Goal: Navigation & Orientation: Find specific page/section

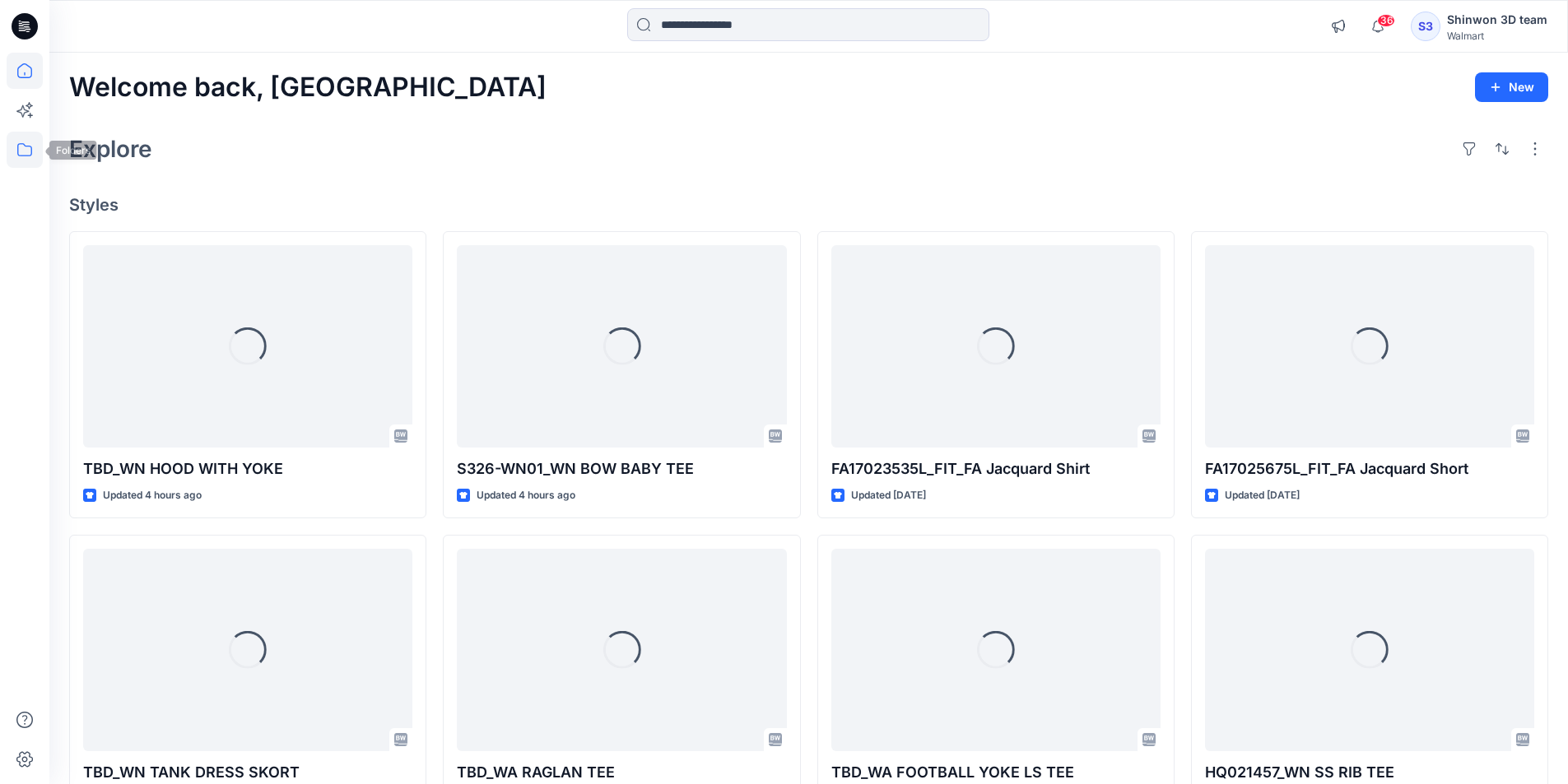
click at [29, 149] on icon at bounding box center [25, 150] width 37 height 37
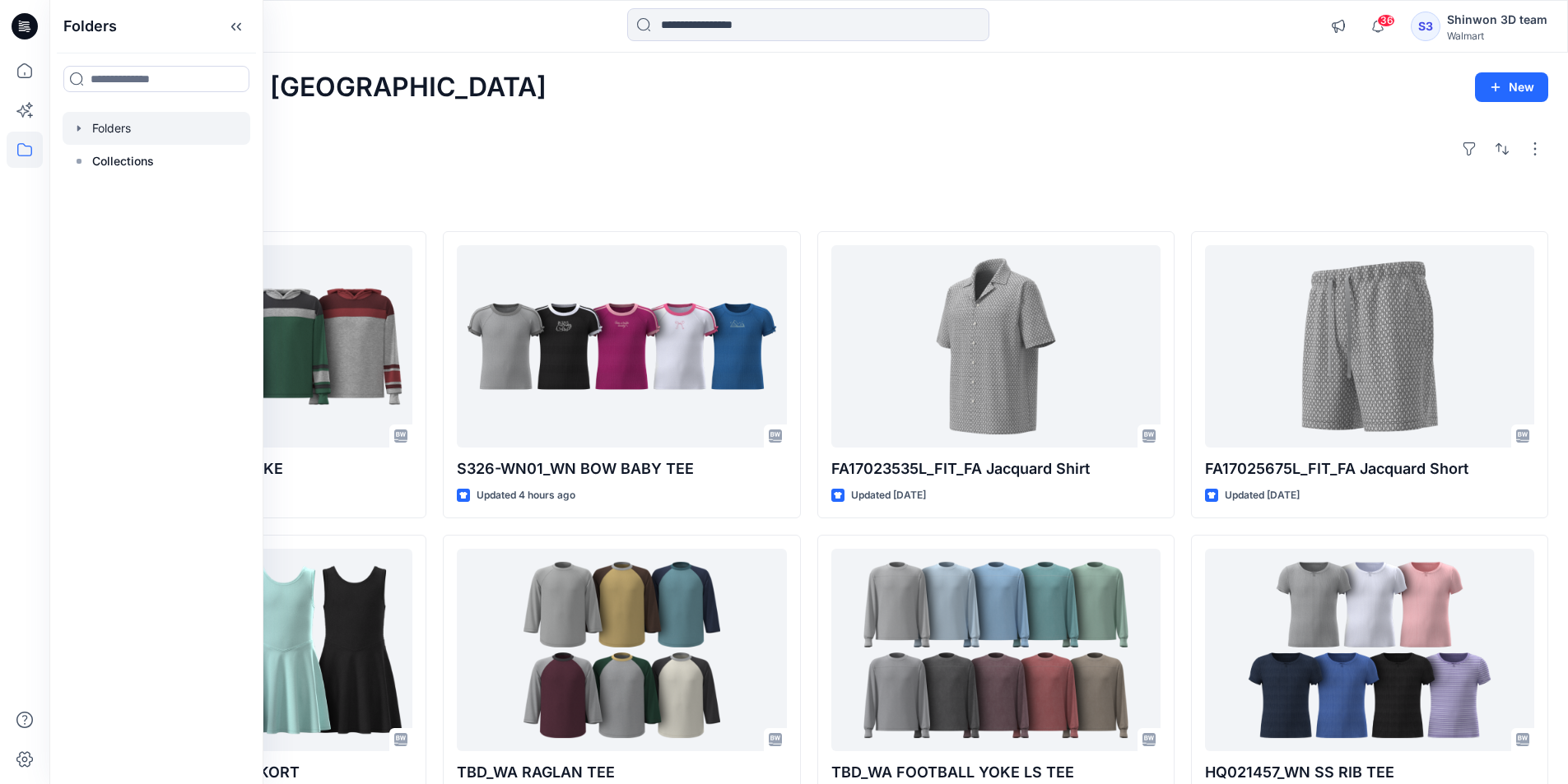
click at [152, 126] on div at bounding box center [156, 128] width 187 height 33
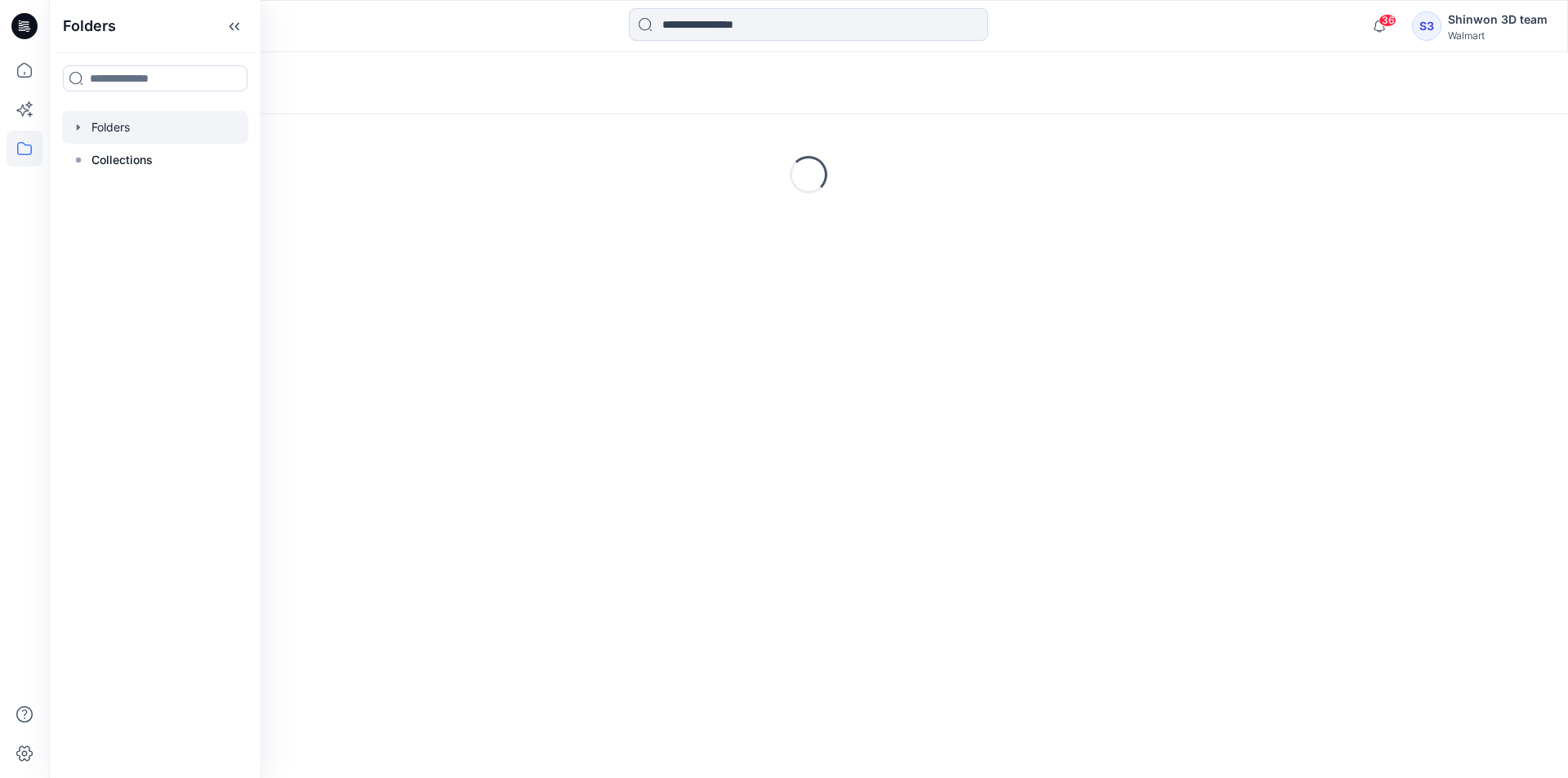
click at [767, 88] on div "Folders" at bounding box center [745, 83] width 1352 height 23
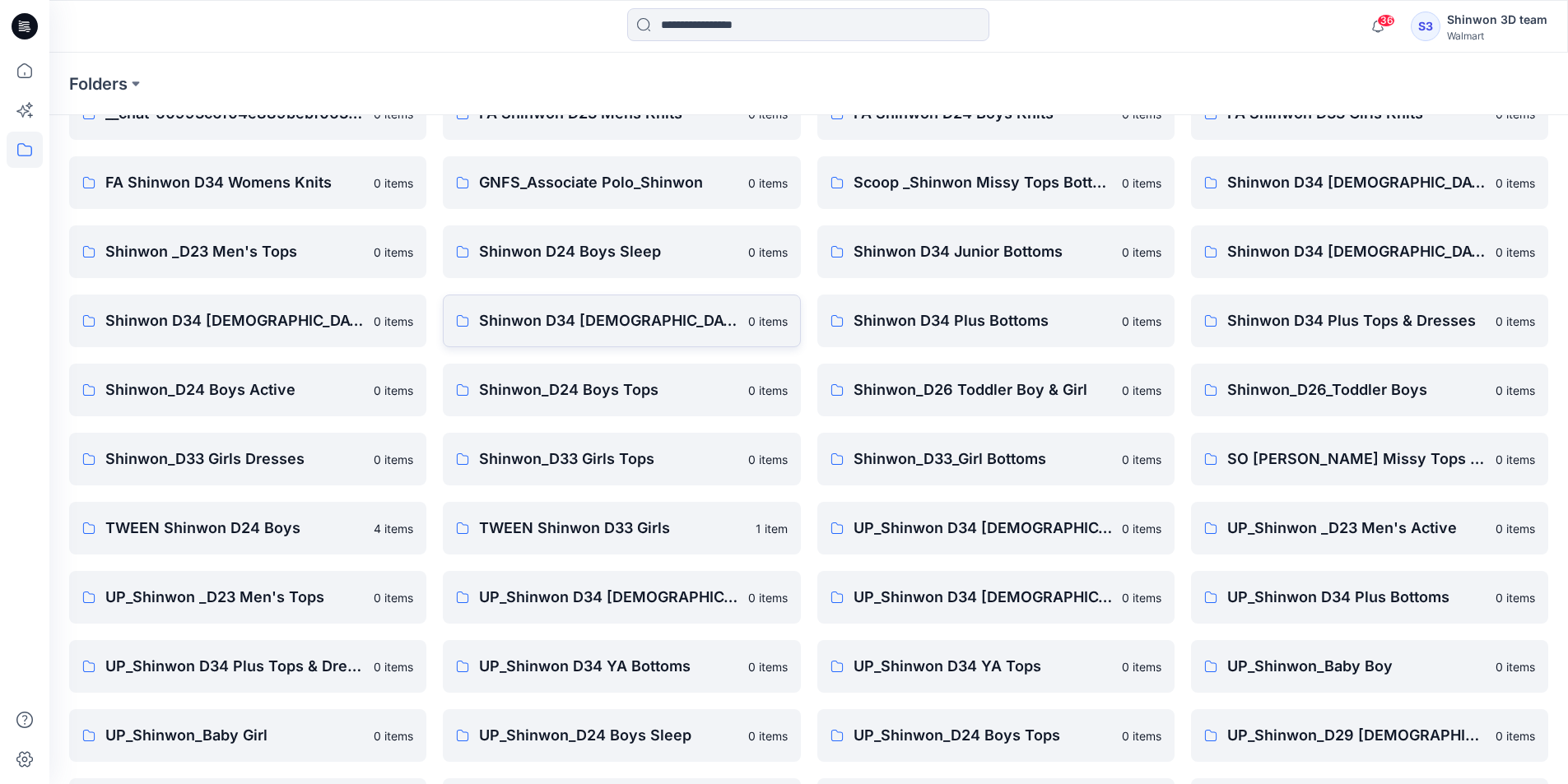
scroll to position [230, 0]
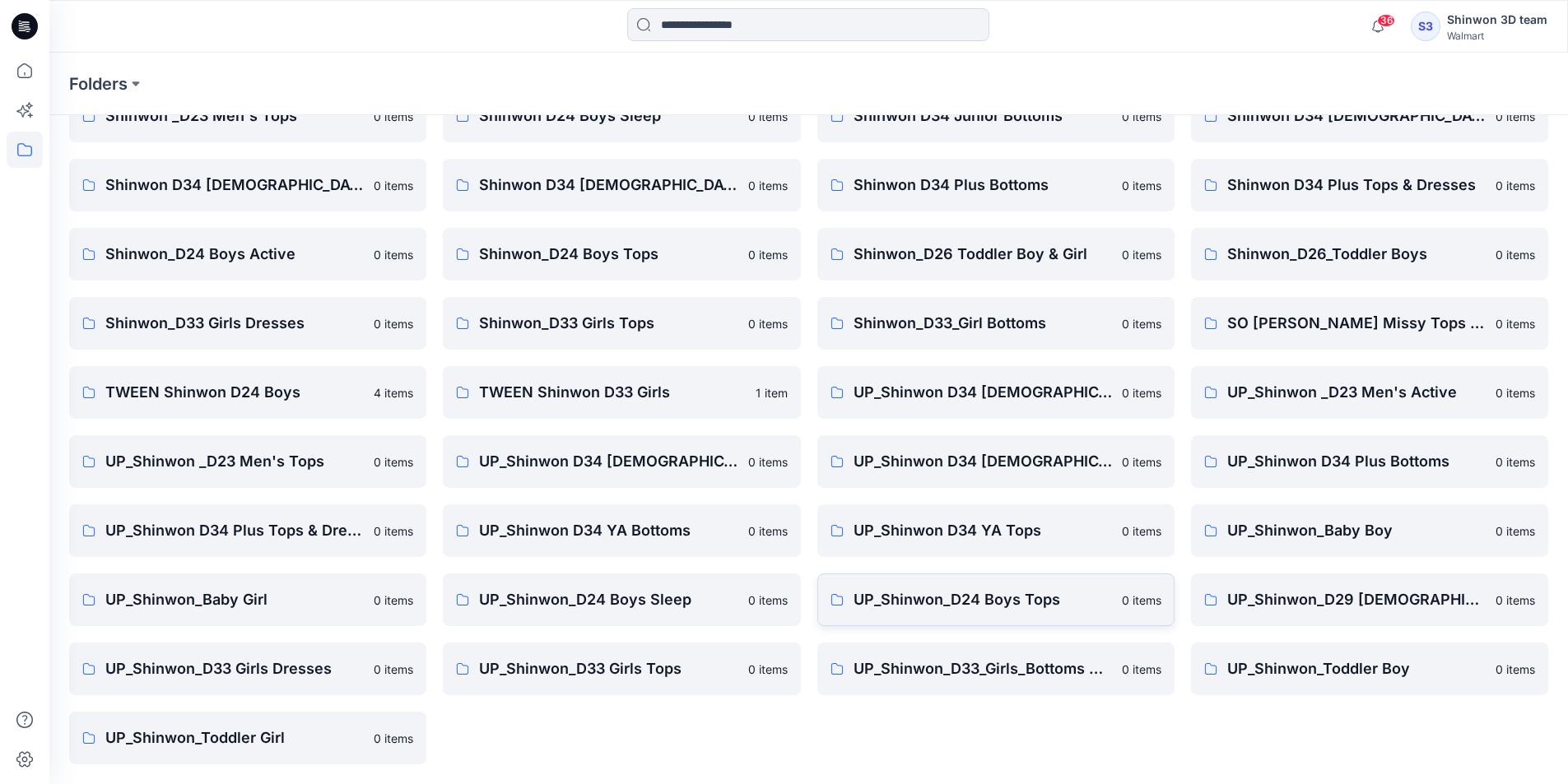
click at [956, 596] on p "UP_Shinwon_D24 Boys Tops" at bounding box center [983, 601] width 259 height 23
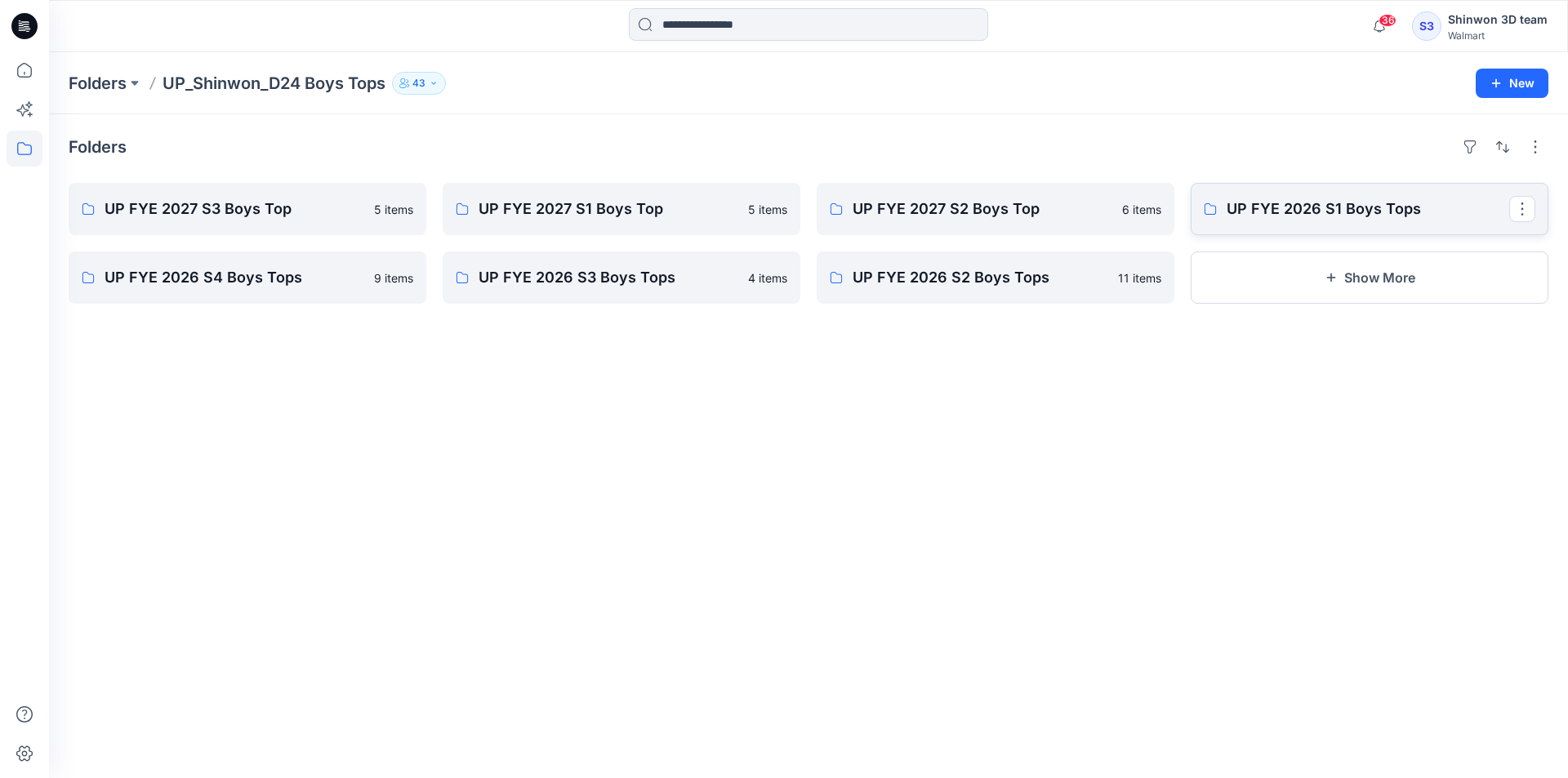
click at [1385, 215] on p "UP FYE 2026 S1 Boys Tops" at bounding box center [1367, 209] width 283 height 23
click at [950, 194] on link "UP FYE 2027 S2 Boys Top" at bounding box center [995, 209] width 357 height 53
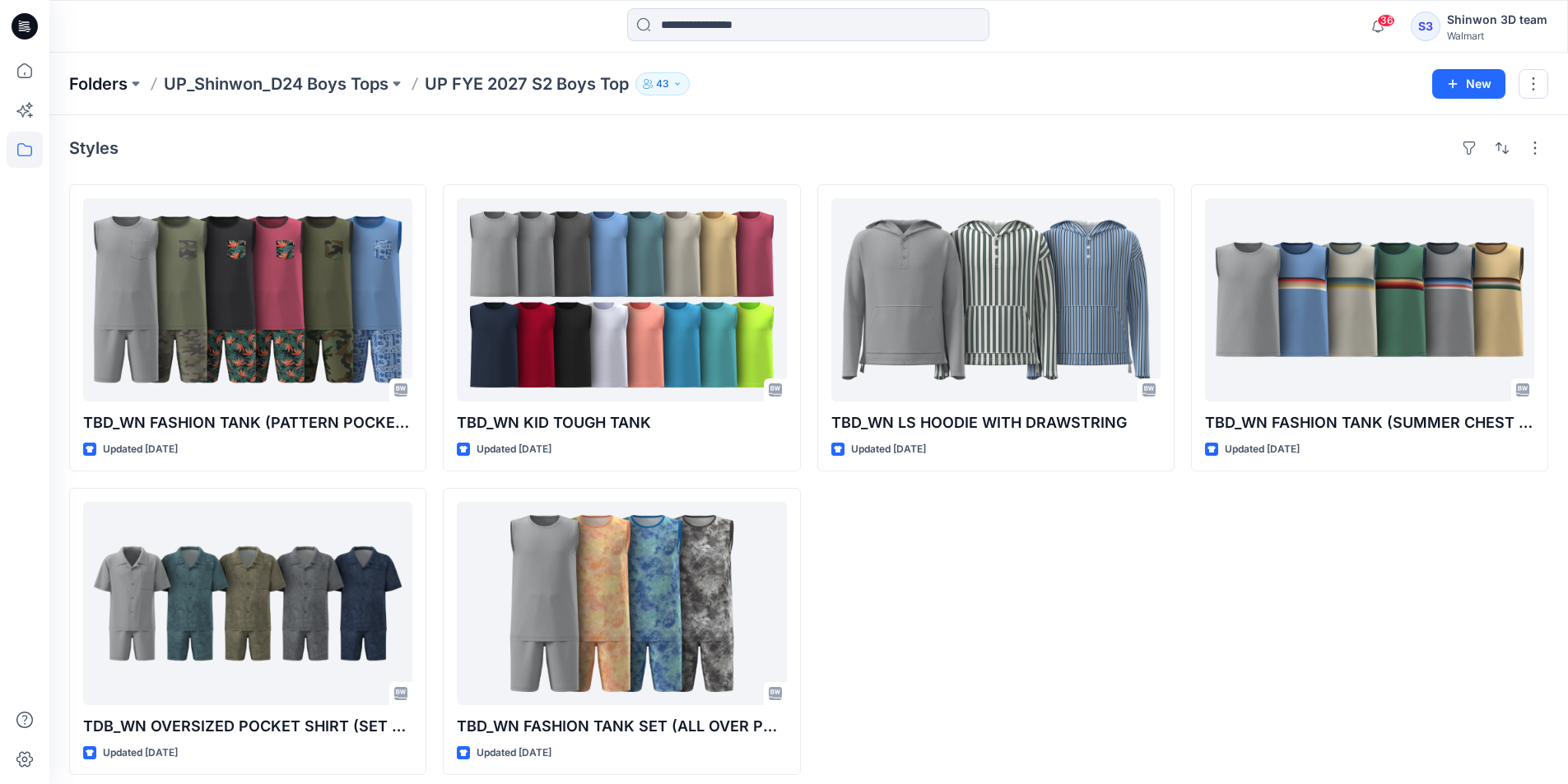
click at [104, 80] on p "Folders" at bounding box center [98, 84] width 59 height 23
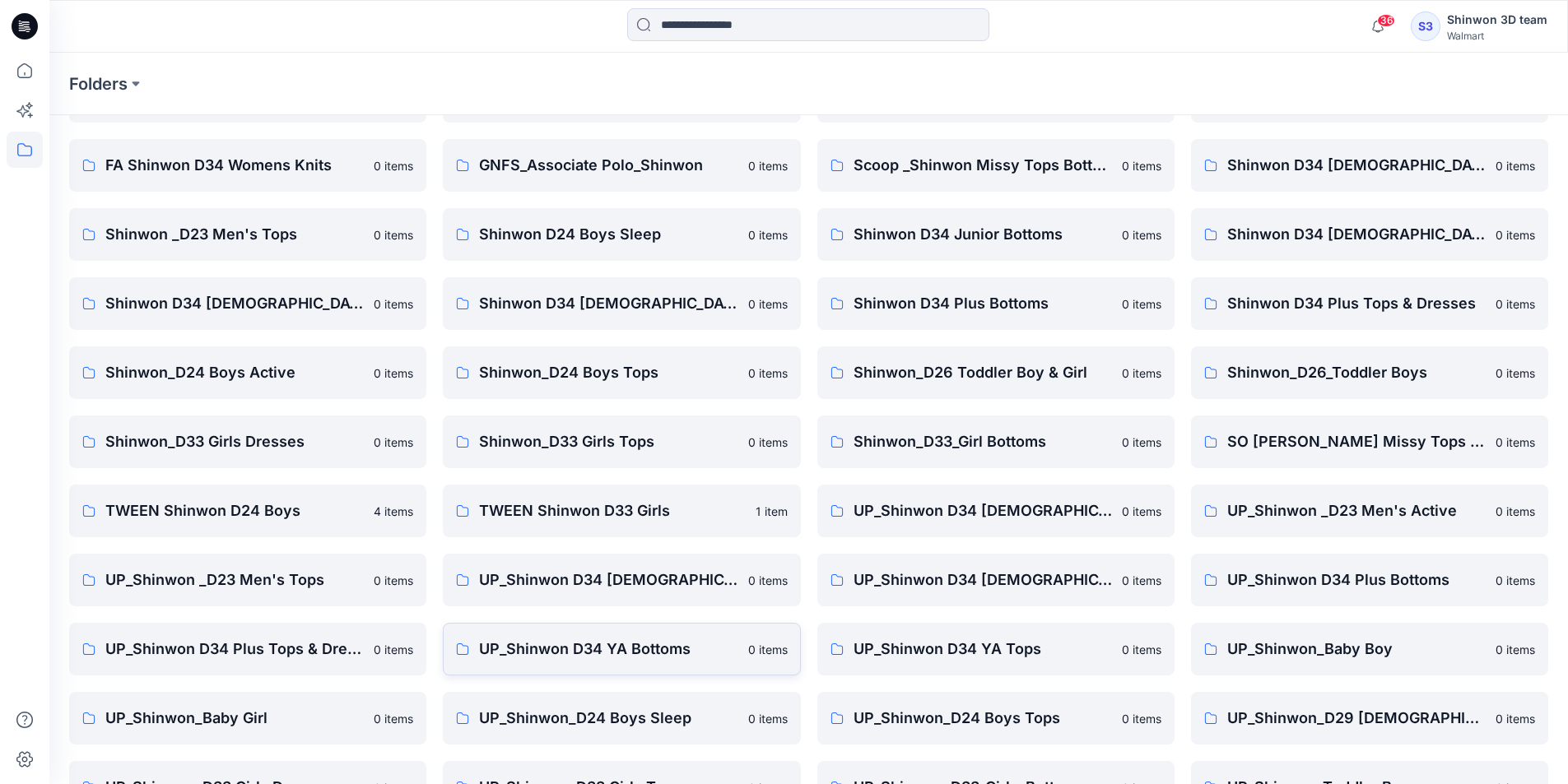
scroll to position [230, 0]
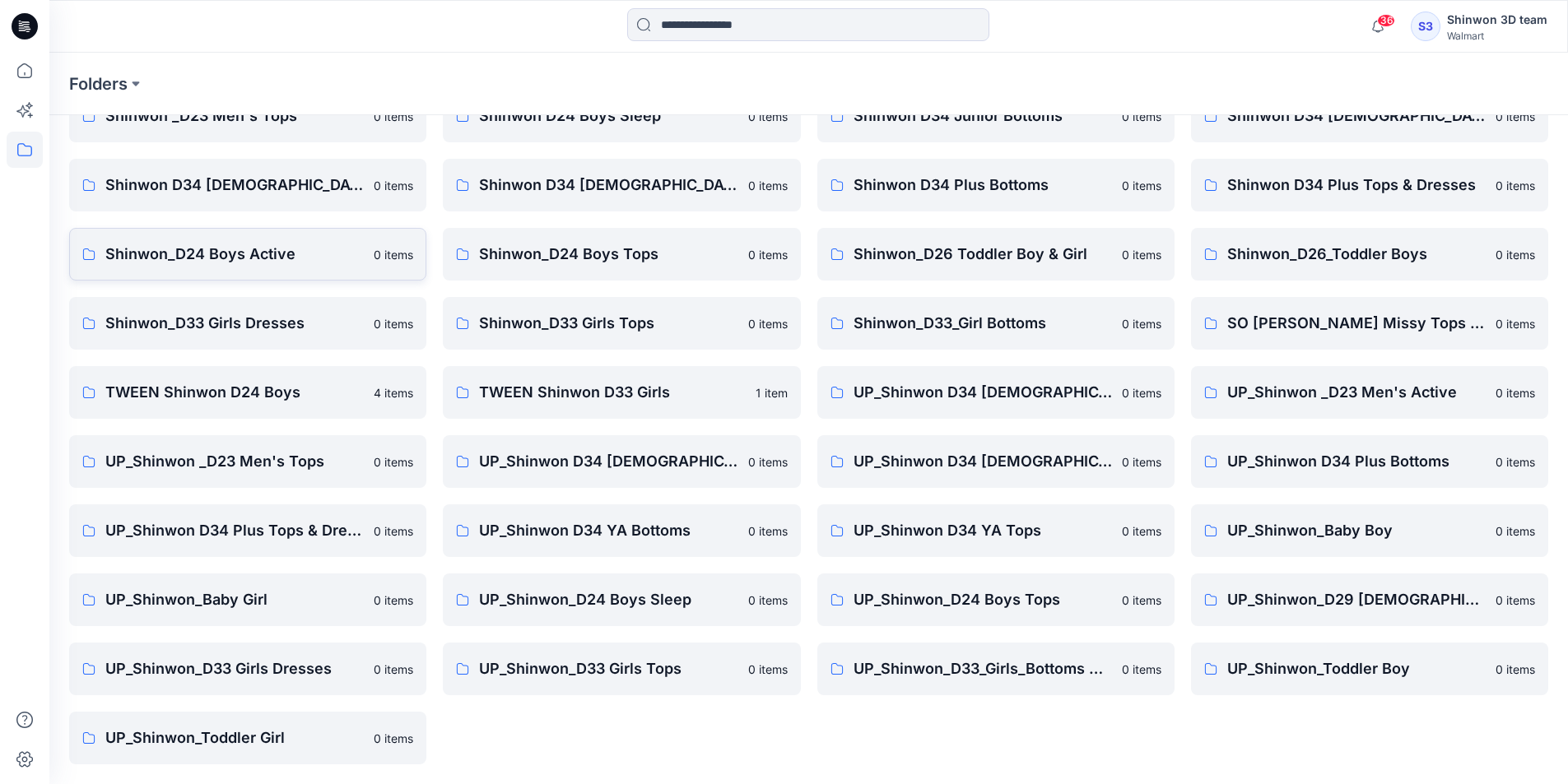
click at [276, 268] on link "Shinwon_D24 Boys Active 0 items" at bounding box center [248, 254] width 357 height 53
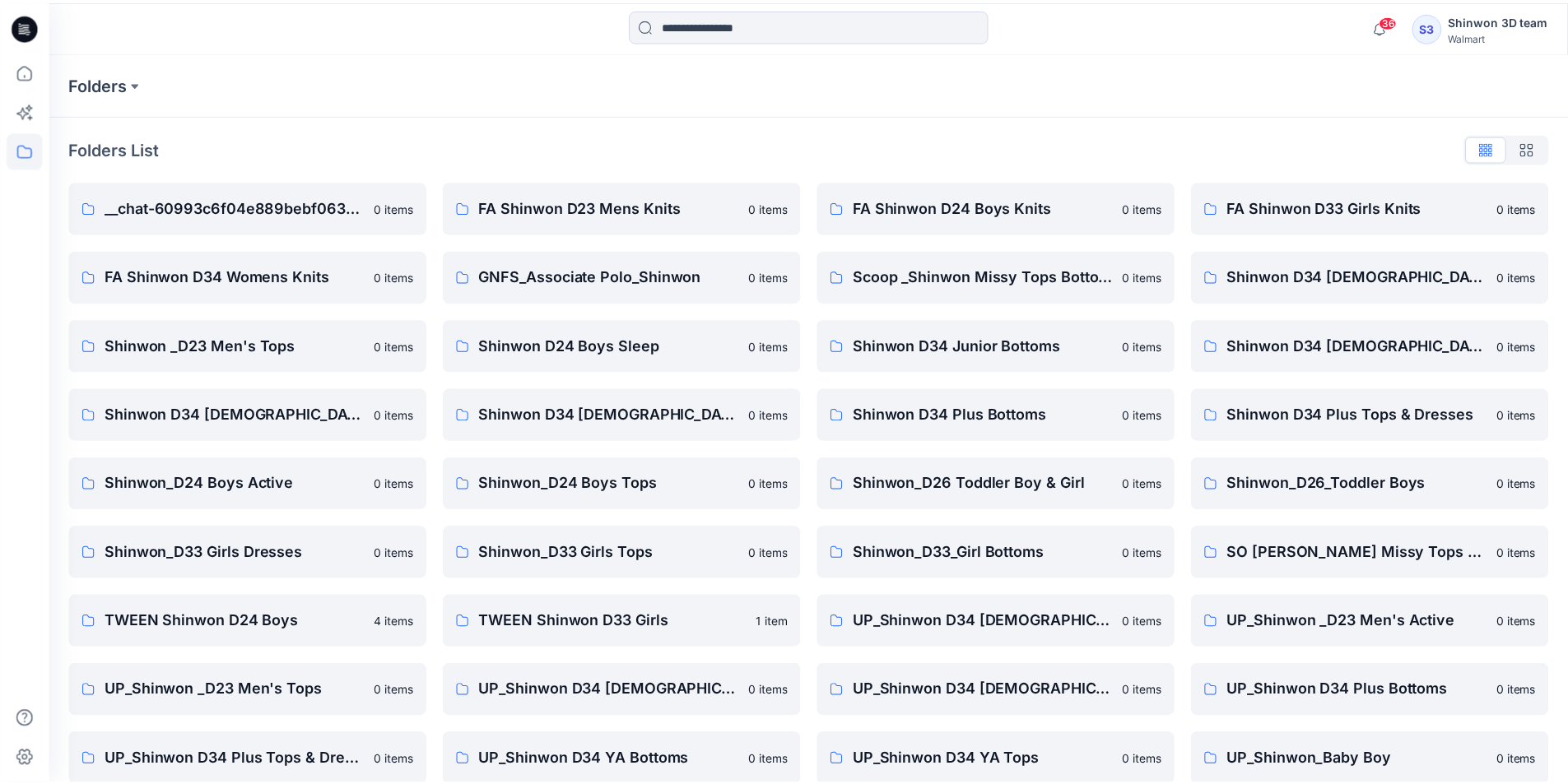
scroll to position [230, 0]
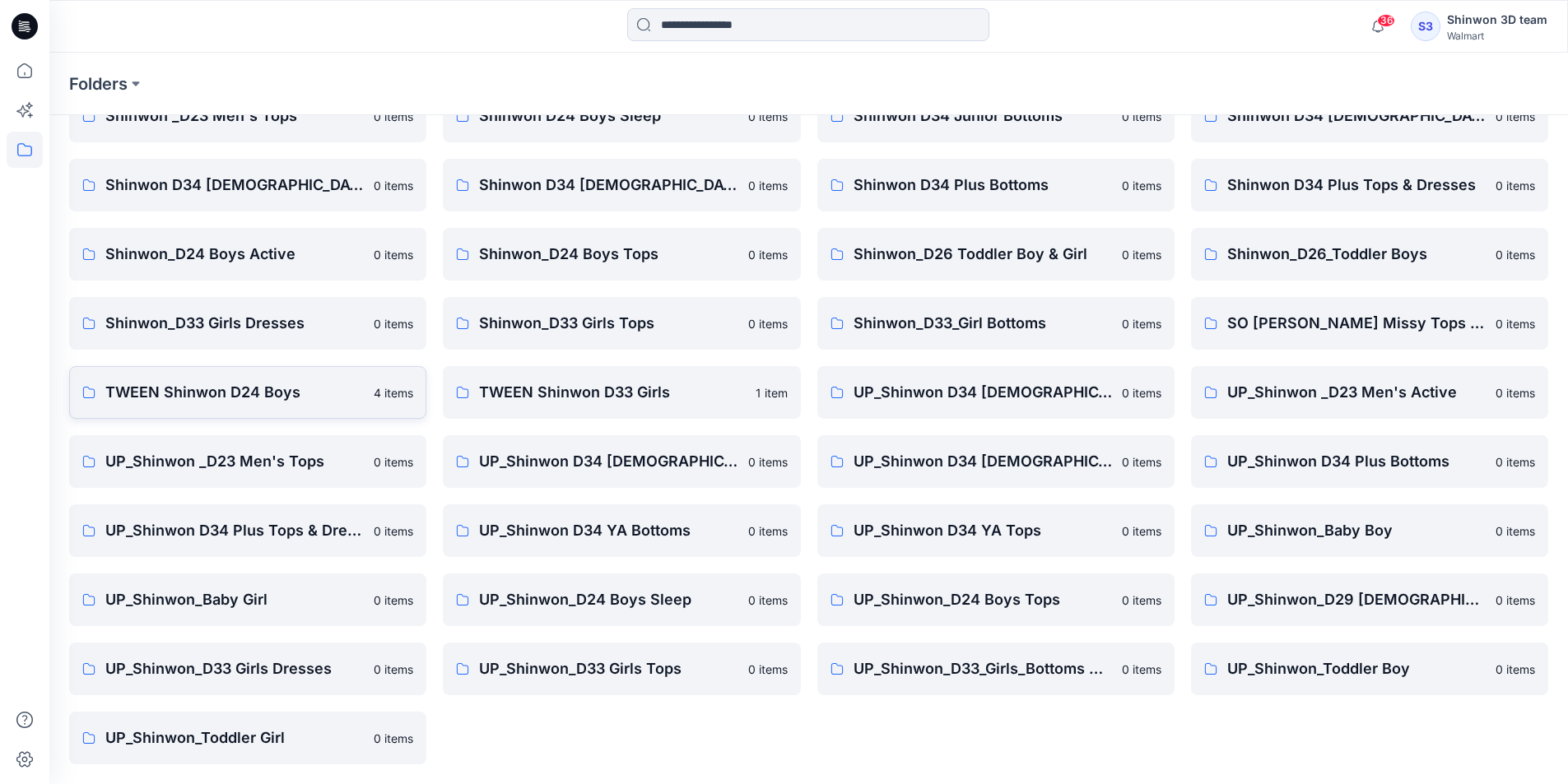
click at [291, 395] on p "TWEEN Shinwon D24 Boys" at bounding box center [235, 393] width 259 height 23
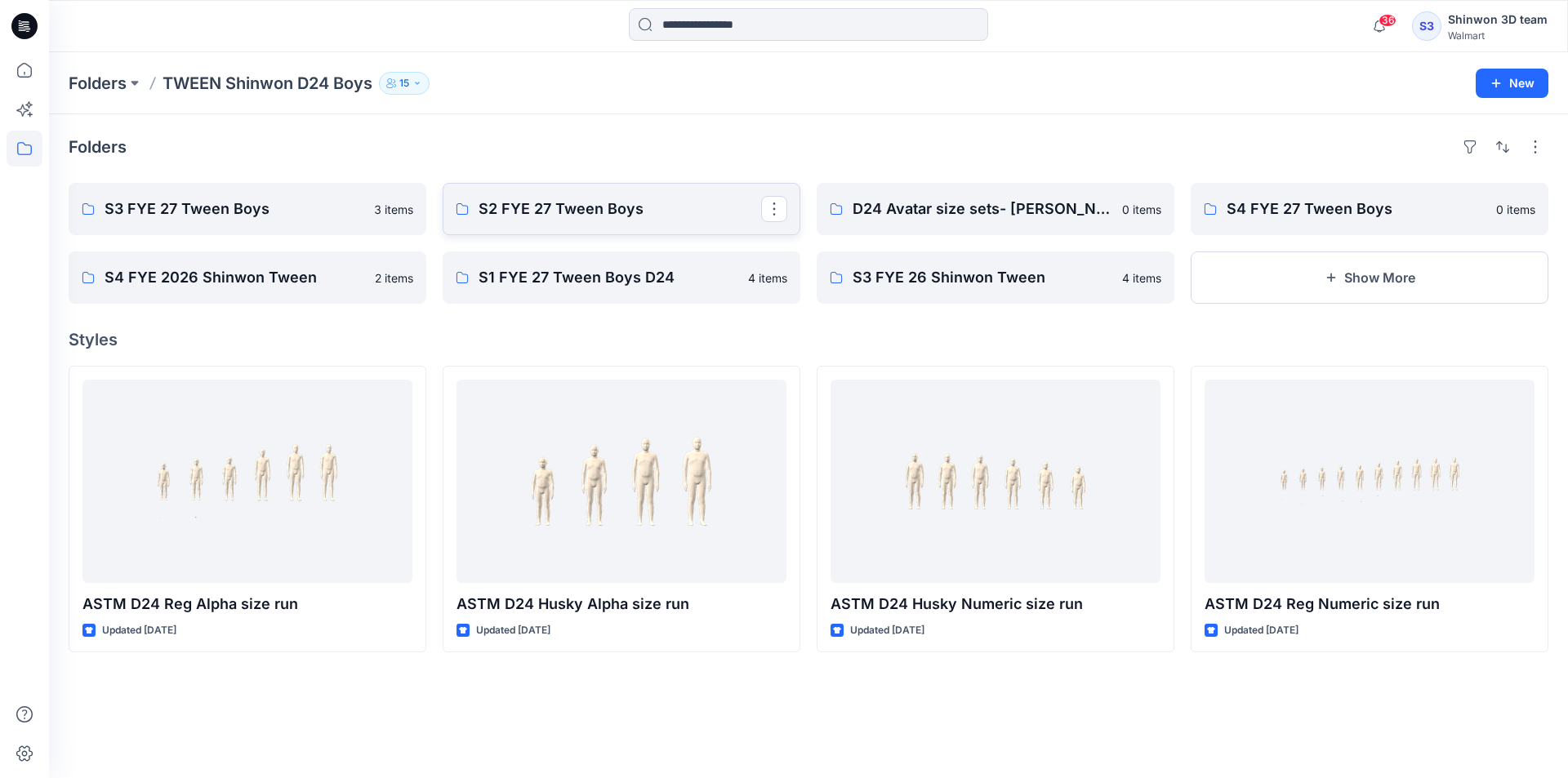
click at [626, 198] on p "S2 FYE 27 Tween Boys" at bounding box center [620, 209] width 283 height 23
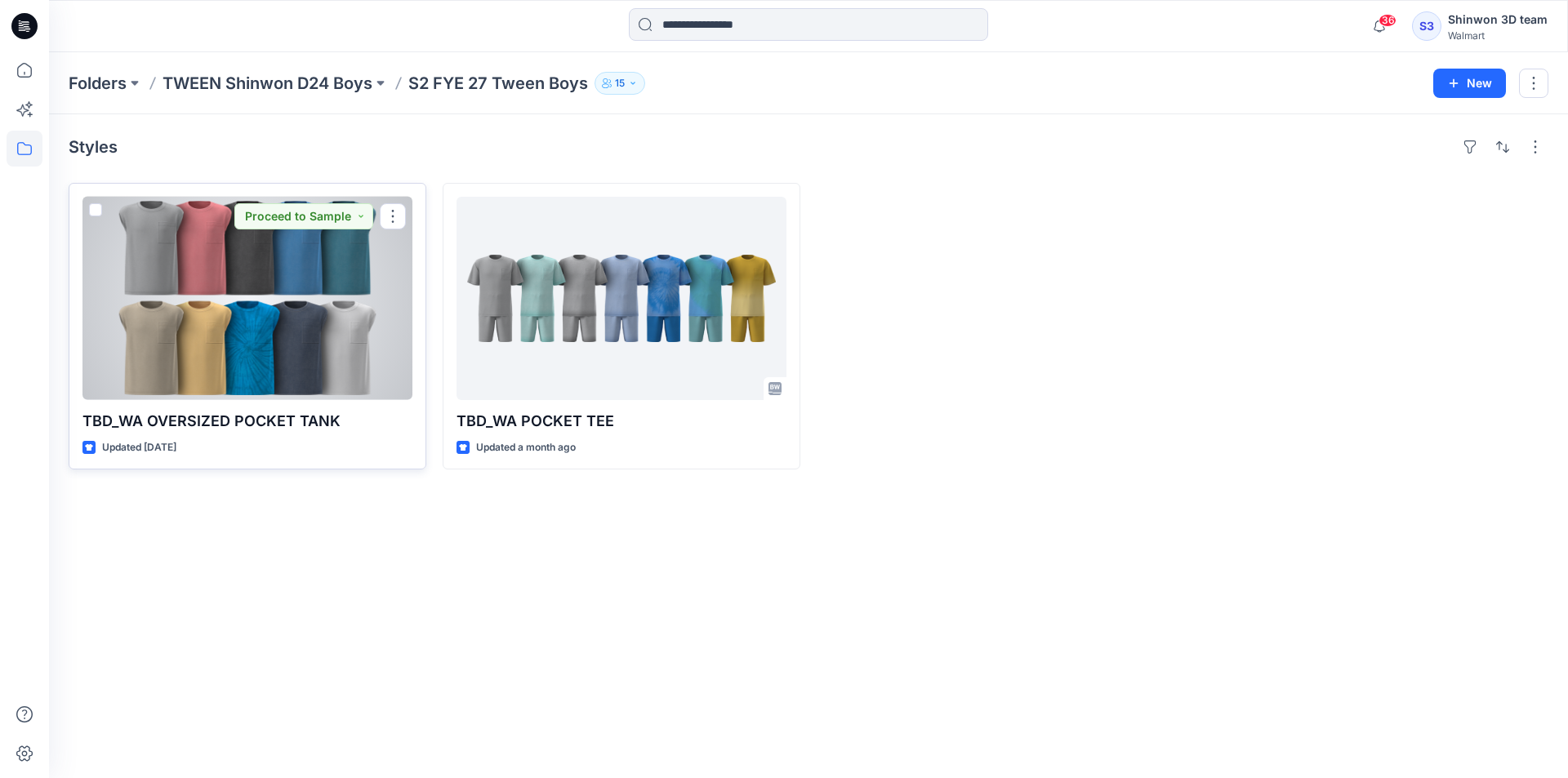
click at [162, 329] on div at bounding box center [247, 298] width 330 height 203
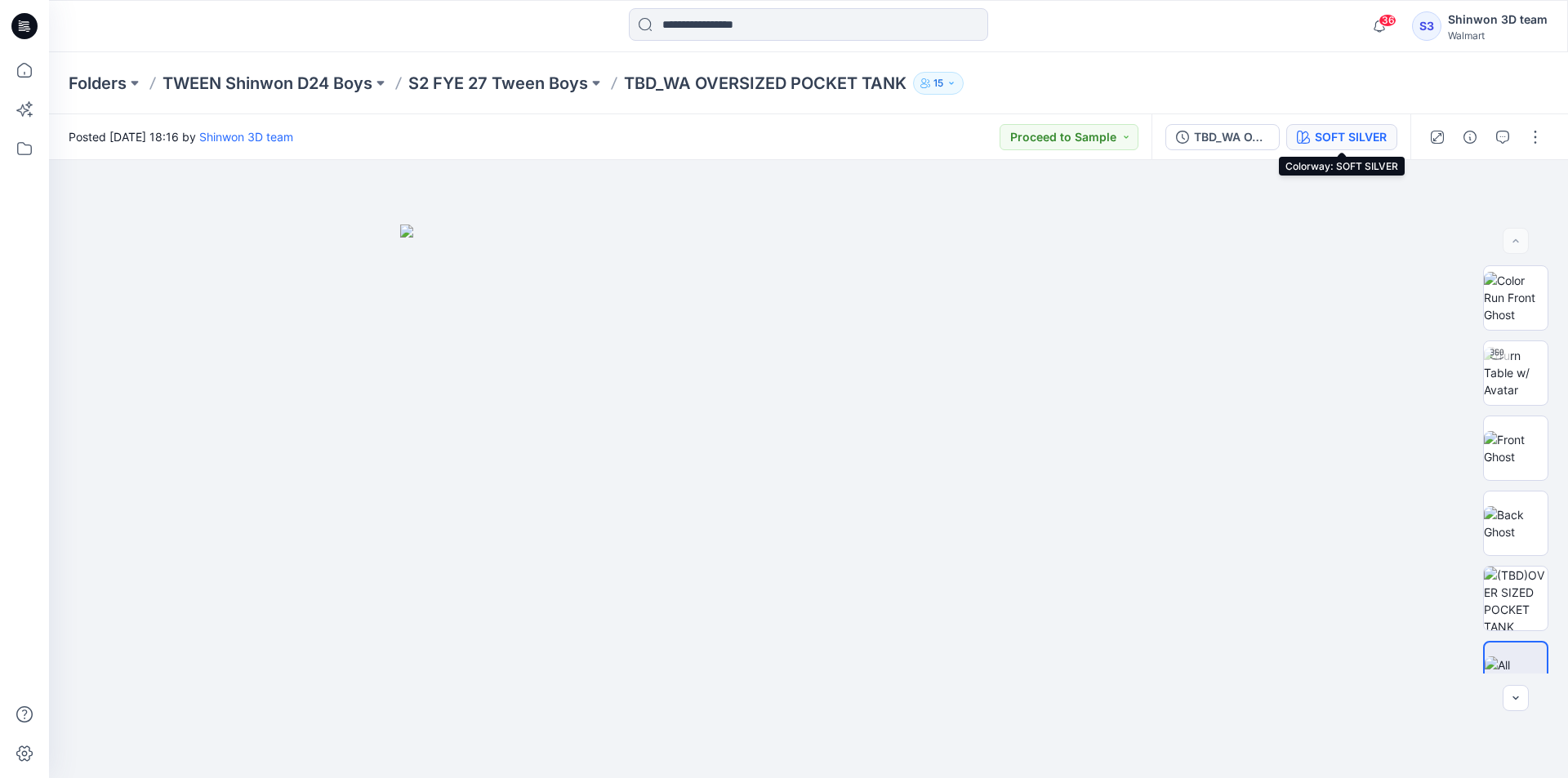
click at [1315, 141] on div "SOFT SILVER" at bounding box center [1351, 137] width 72 height 18
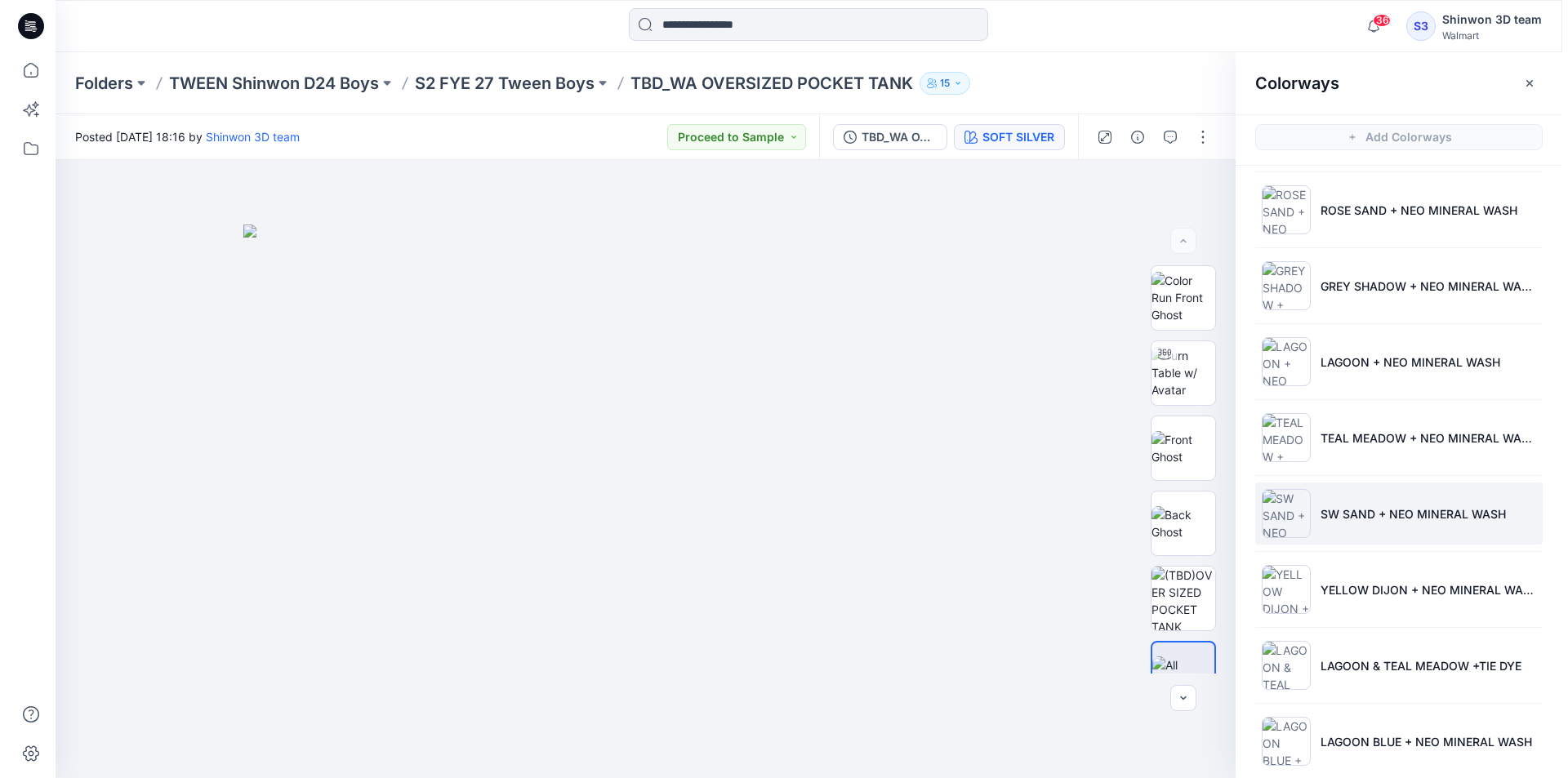
scroll to position [174, 0]
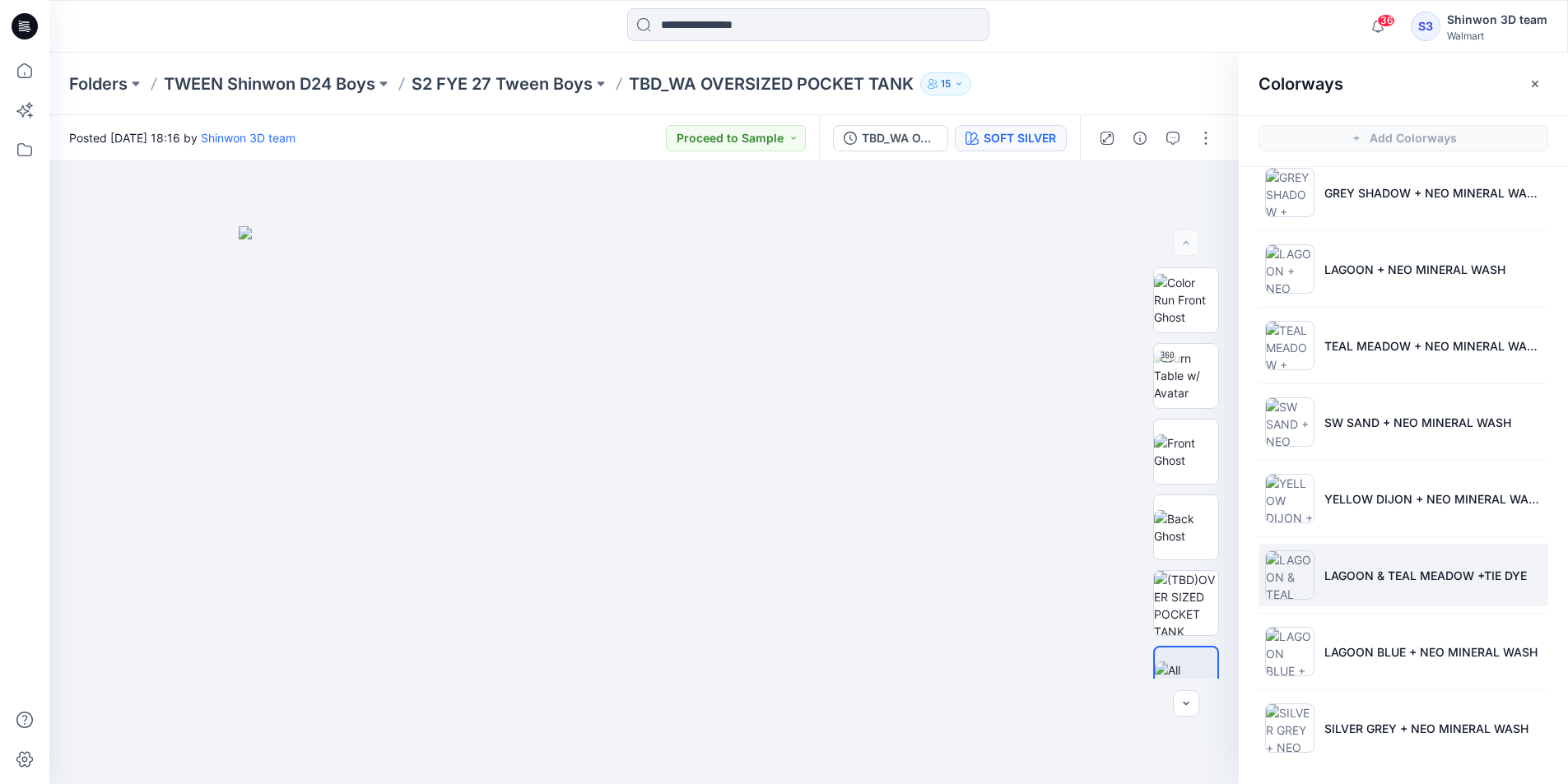
click at [1345, 579] on p "LAGOON & TEAL MEADOW +TIE DYE" at bounding box center [1426, 575] width 203 height 17
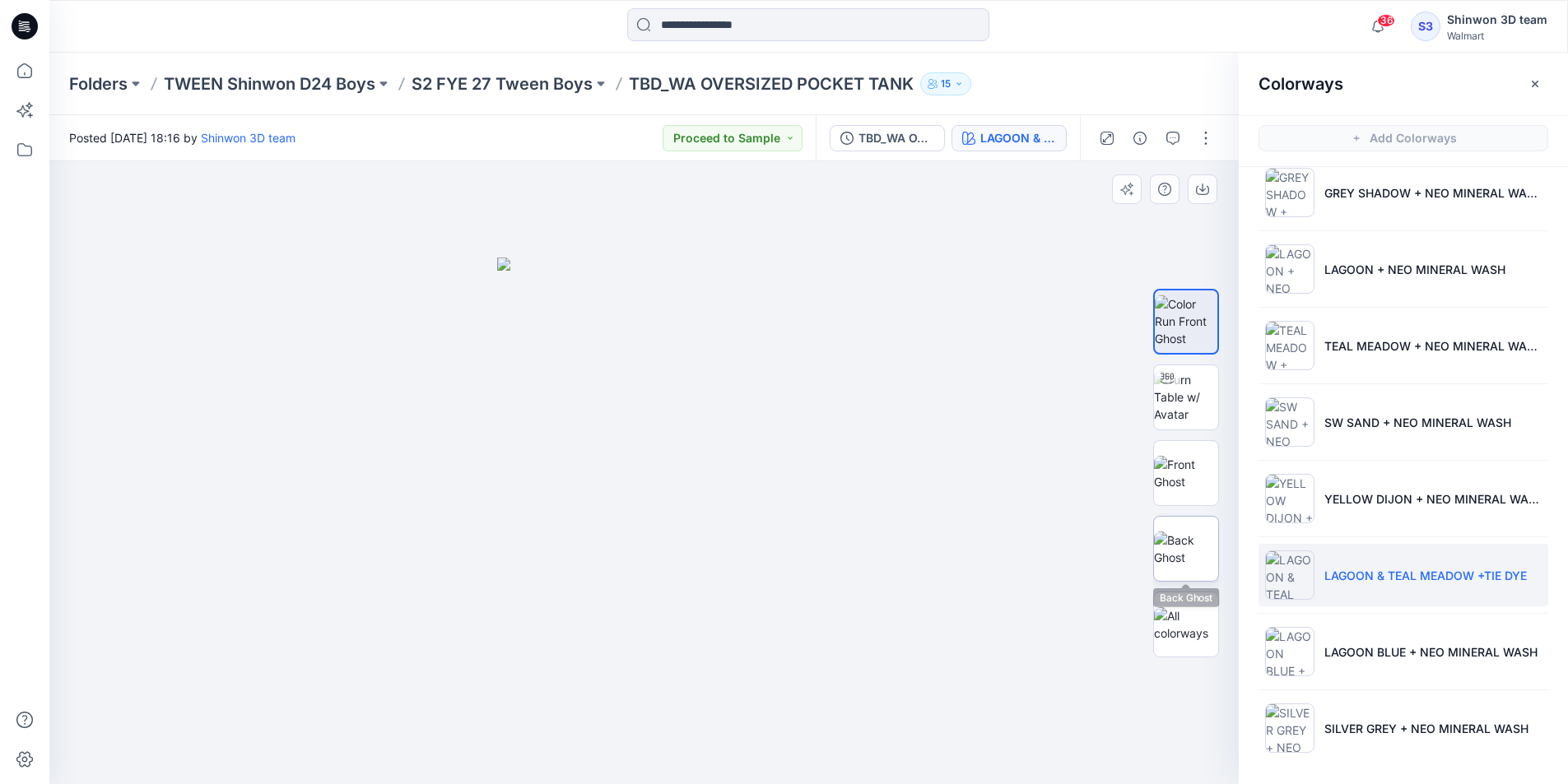
click at [1196, 538] on img at bounding box center [1186, 549] width 64 height 35
click at [1188, 472] on img at bounding box center [1186, 473] width 64 height 35
click at [1185, 557] on img at bounding box center [1186, 549] width 64 height 35
click at [1185, 483] on img at bounding box center [1186, 473] width 64 height 35
click at [1180, 546] on img at bounding box center [1186, 549] width 64 height 35
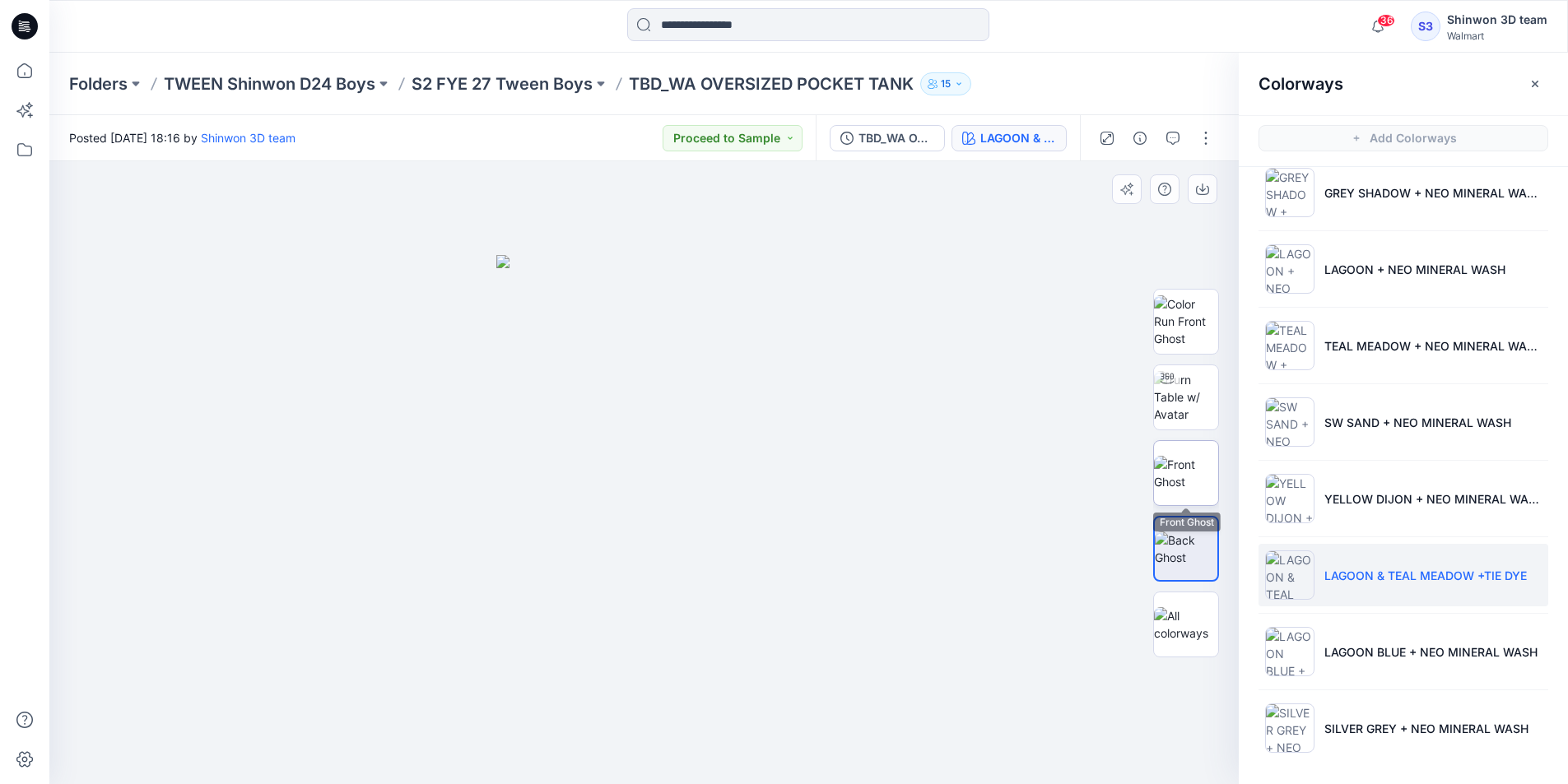
click at [1179, 489] on img at bounding box center [1186, 473] width 64 height 35
click at [1191, 566] on img at bounding box center [1186, 549] width 64 height 35
click at [1199, 510] on div at bounding box center [1186, 473] width 66 height 411
click at [1188, 517] on div at bounding box center [1186, 549] width 66 height 66
click at [1188, 567] on img at bounding box center [1186, 549] width 63 height 35
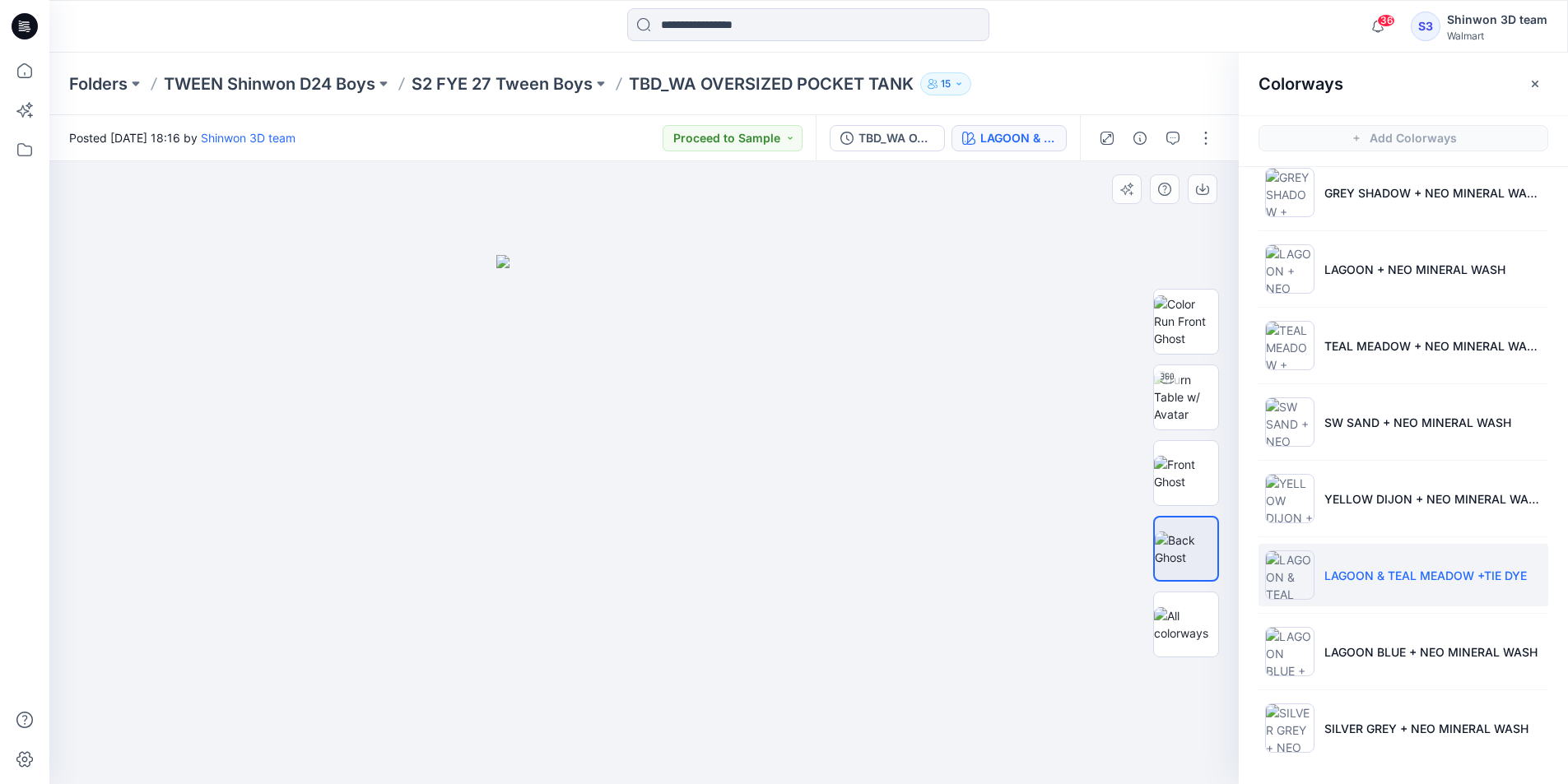
click at [1184, 542] on img at bounding box center [1186, 549] width 63 height 35
click at [1186, 490] on img at bounding box center [1186, 473] width 64 height 35
click at [1195, 557] on img at bounding box center [1186, 549] width 64 height 35
click at [1197, 487] on img at bounding box center [1186, 473] width 64 height 35
click at [641, 92] on p "TBD_WA OVERSIZED POCKET TANK" at bounding box center [770, 84] width 285 height 23
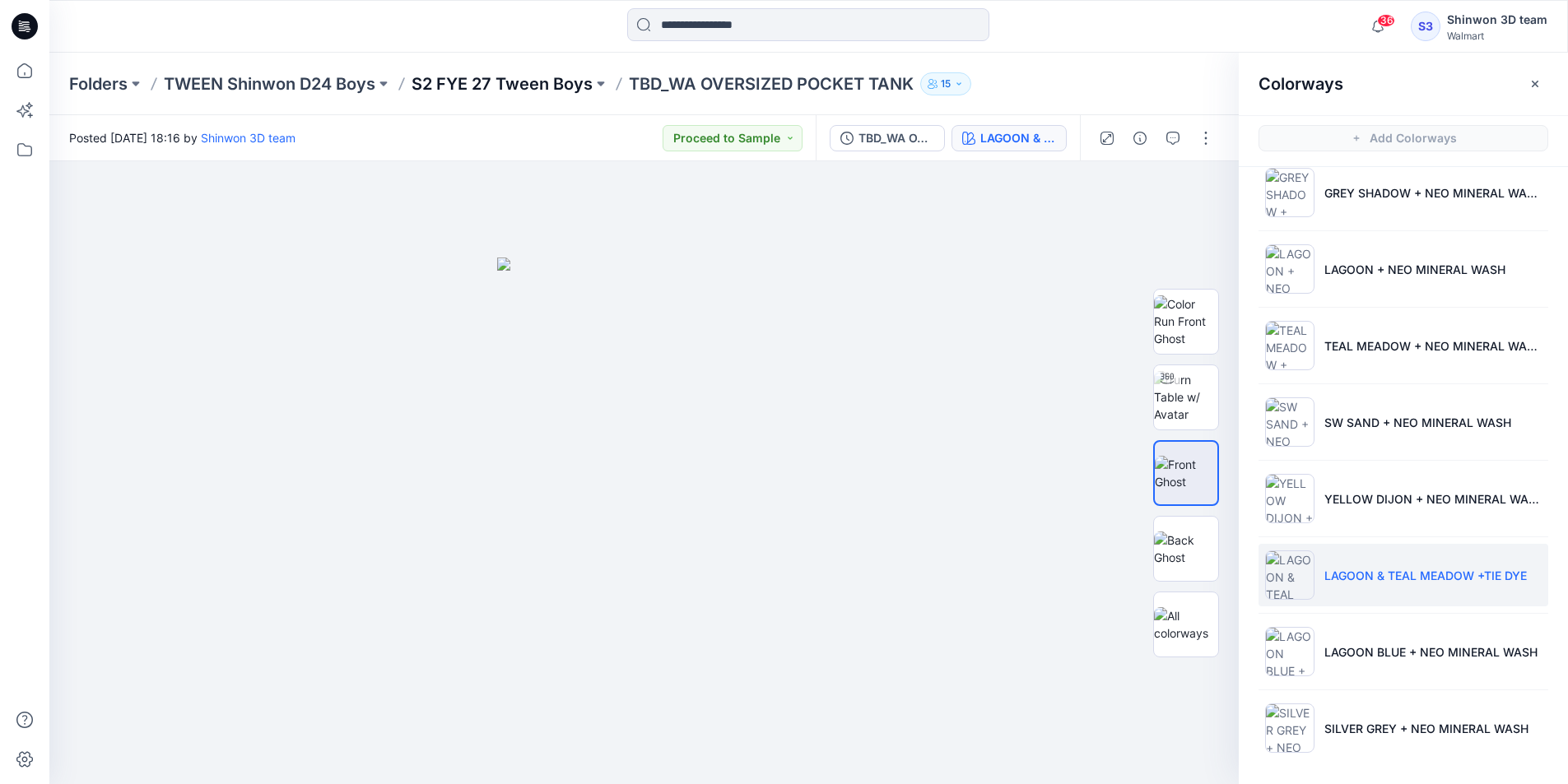
click at [565, 81] on p "S2 FYE 27 Tween Boys" at bounding box center [502, 84] width 182 height 23
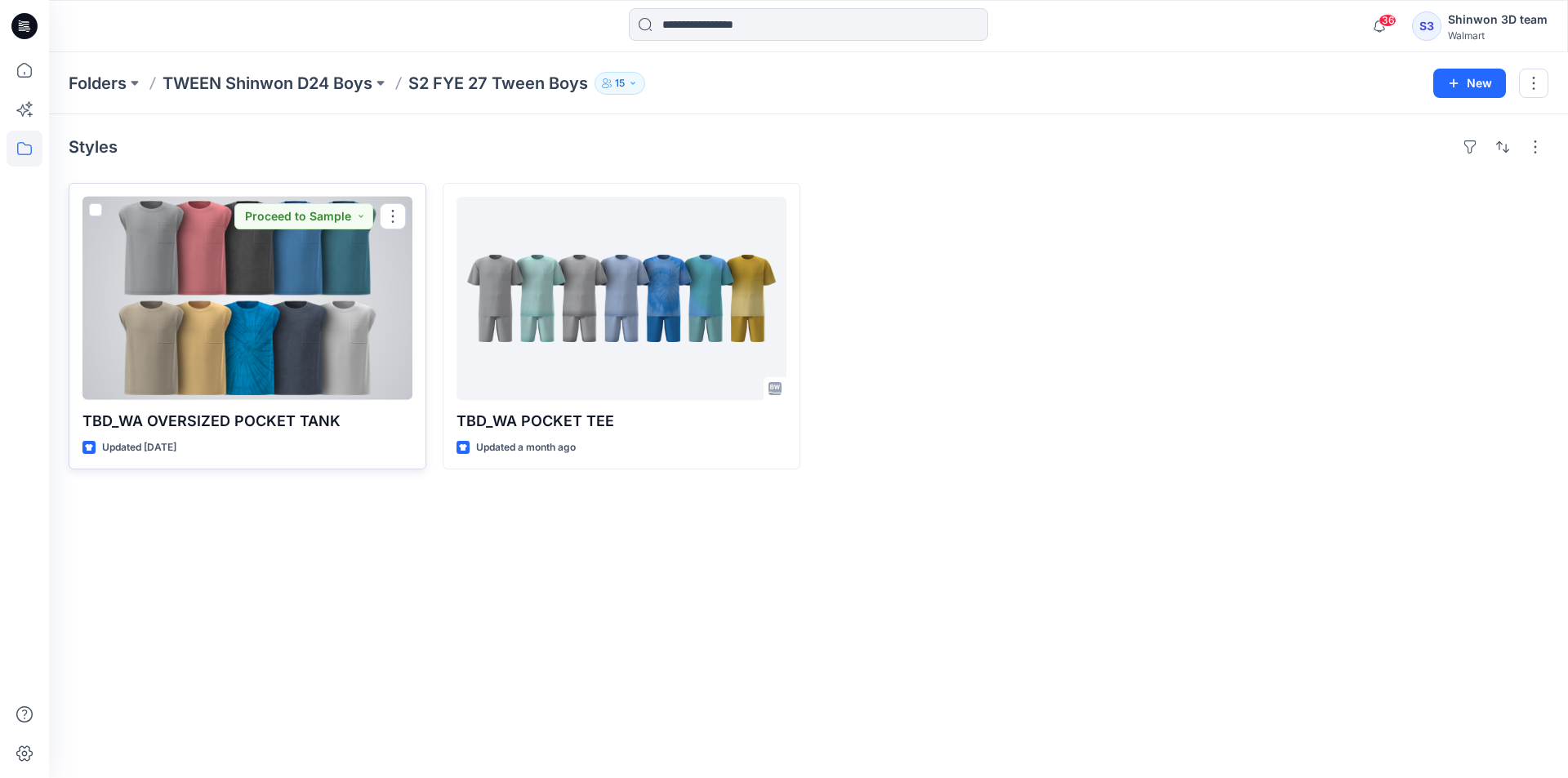
click at [335, 329] on div at bounding box center [247, 298] width 330 height 203
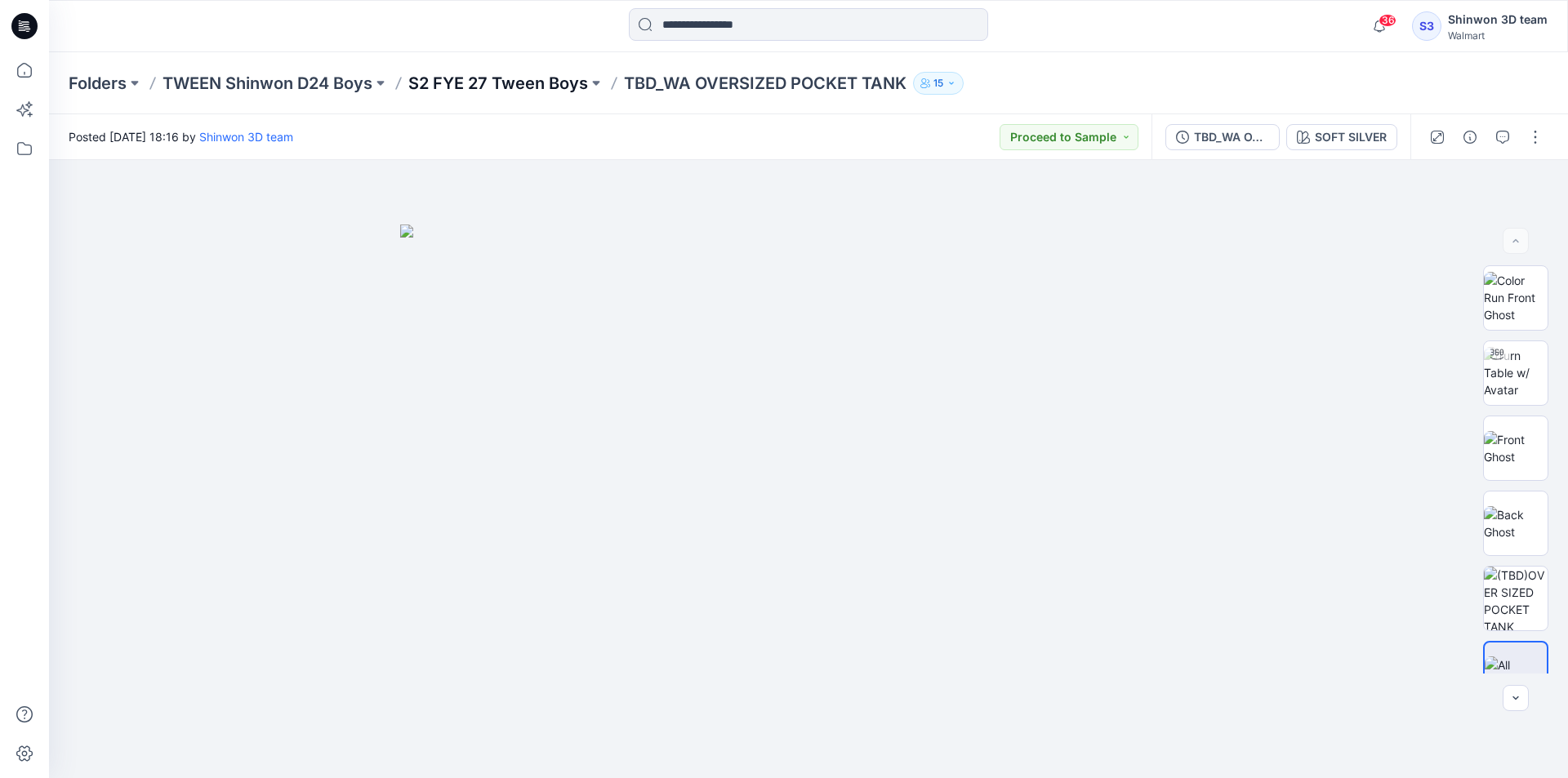
click at [584, 84] on p "S2 FYE 27 Tween Boys" at bounding box center [498, 83] width 180 height 23
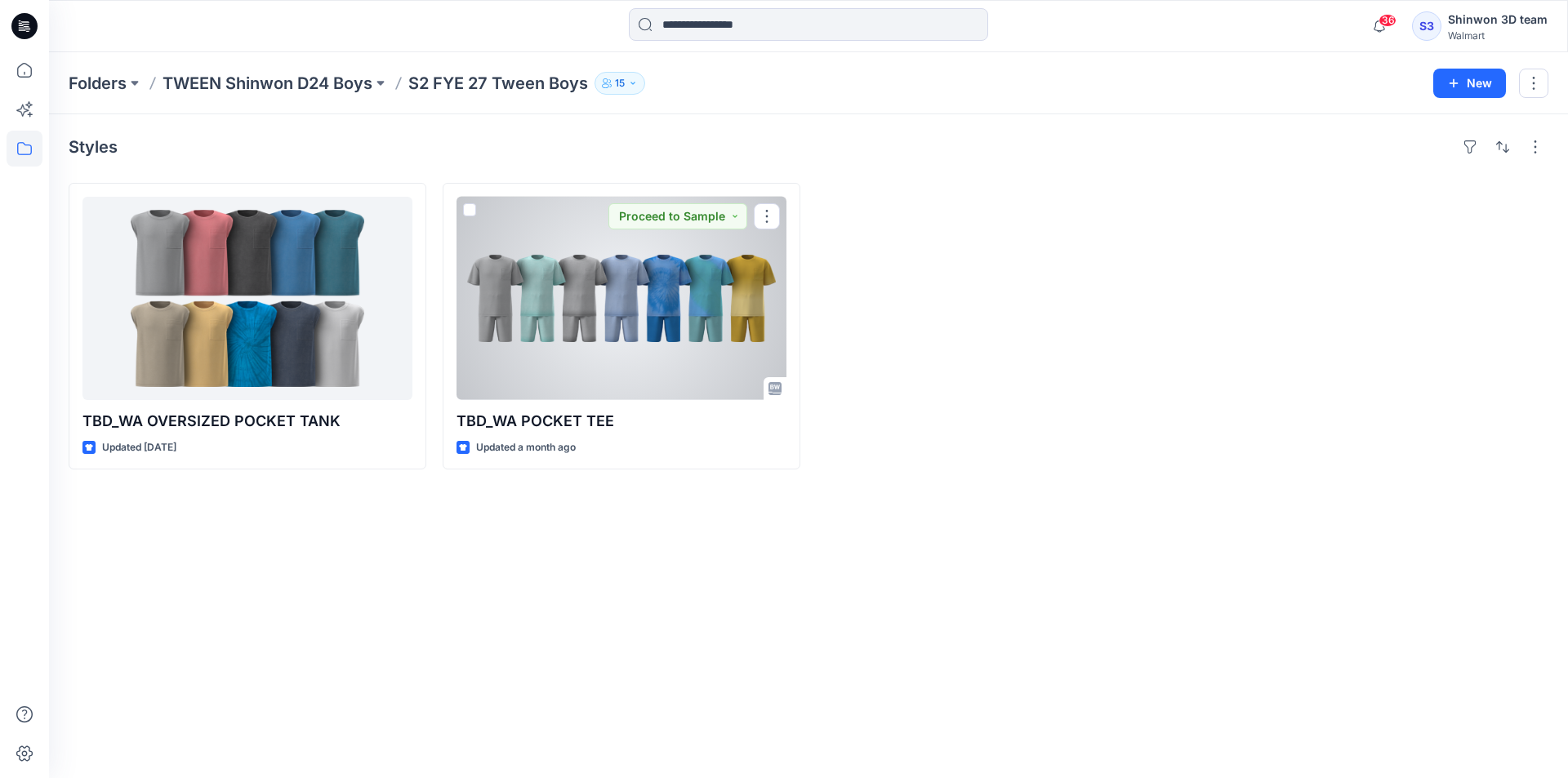
click at [692, 254] on div at bounding box center [622, 298] width 330 height 203
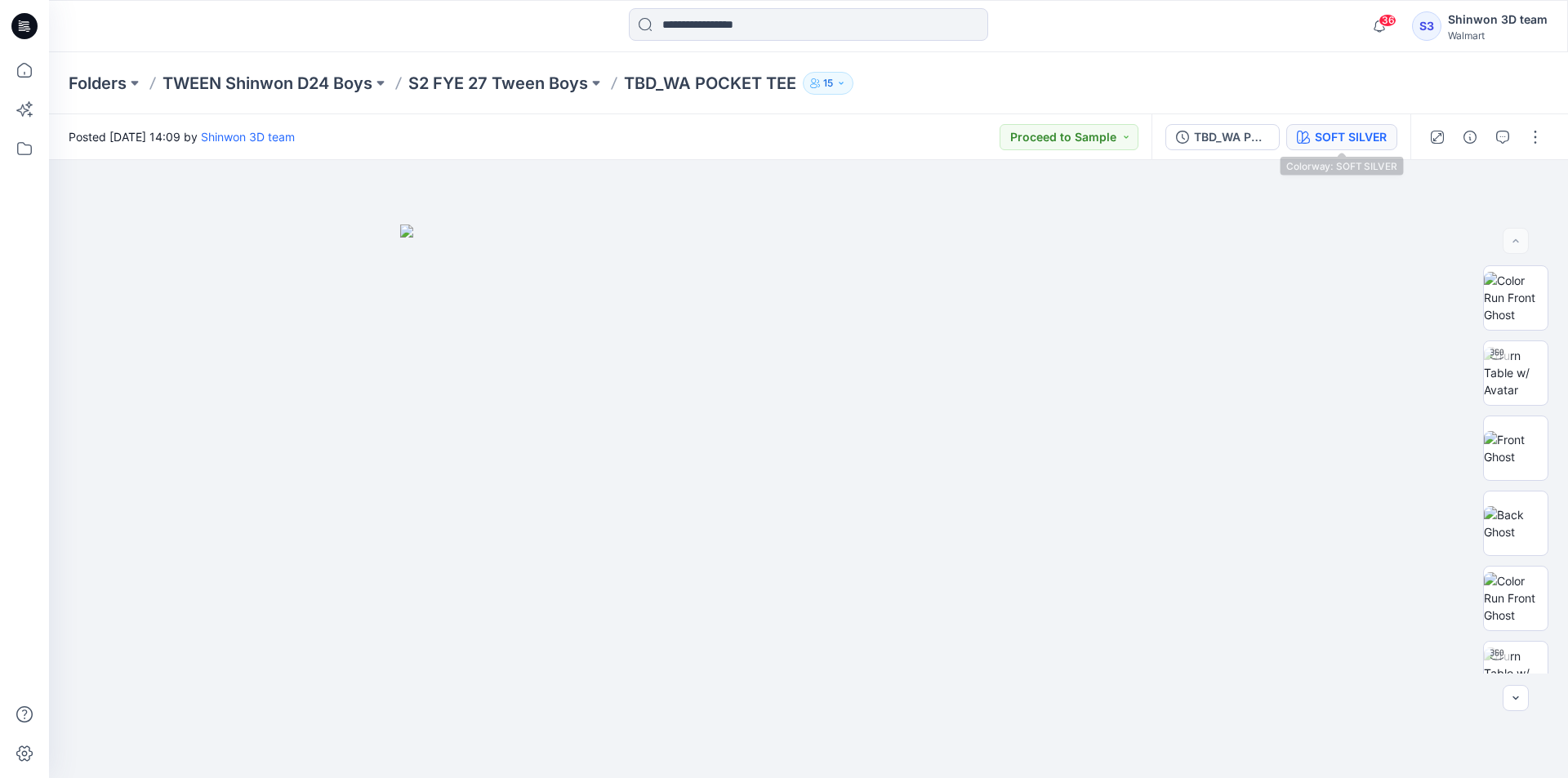
click at [1366, 141] on div "SOFT SILVER" at bounding box center [1351, 137] width 72 height 18
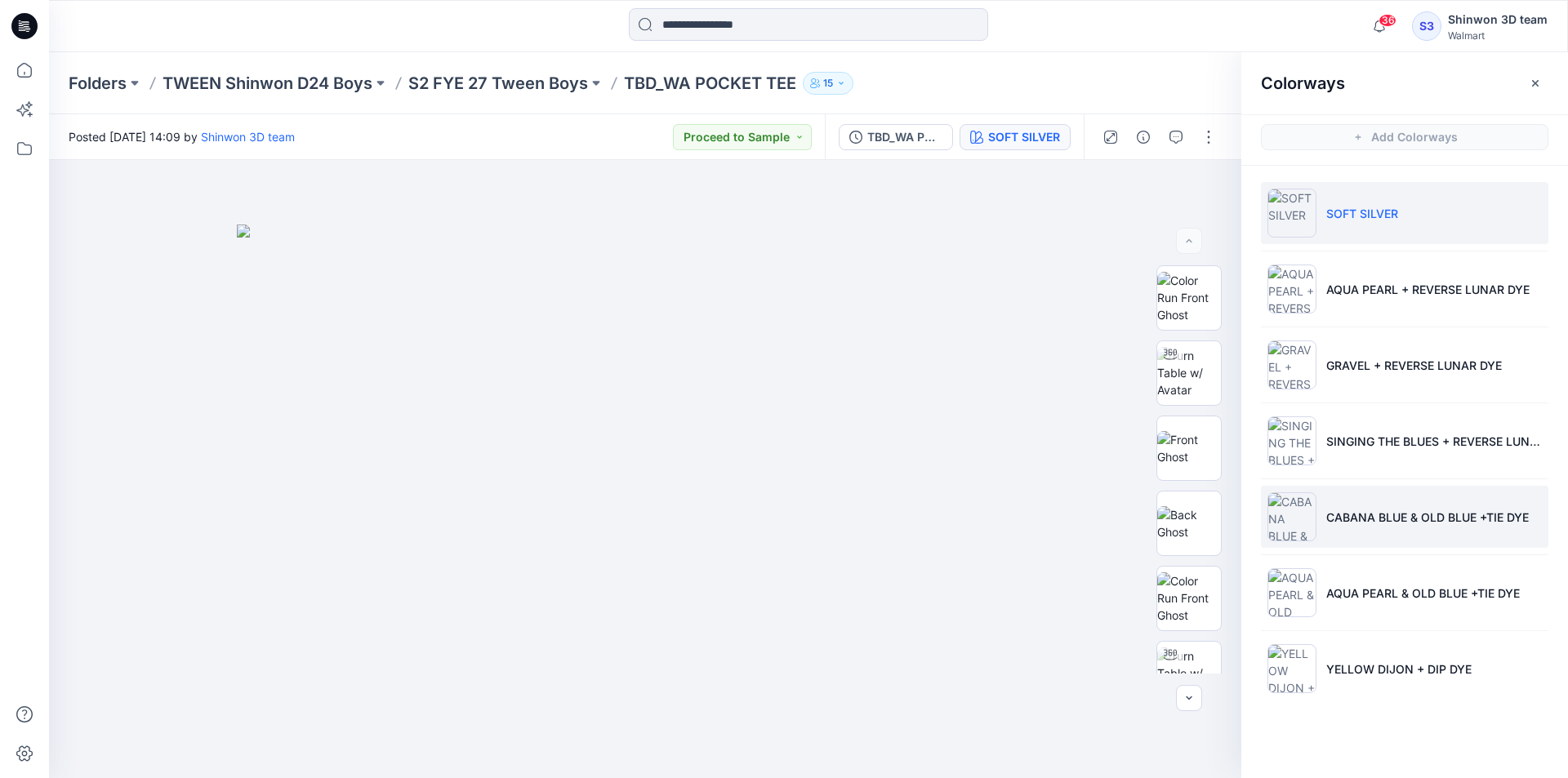
click at [1365, 499] on li "CABANA BLUE & OLD BLUE +TIE DYE" at bounding box center [1404, 516] width 287 height 62
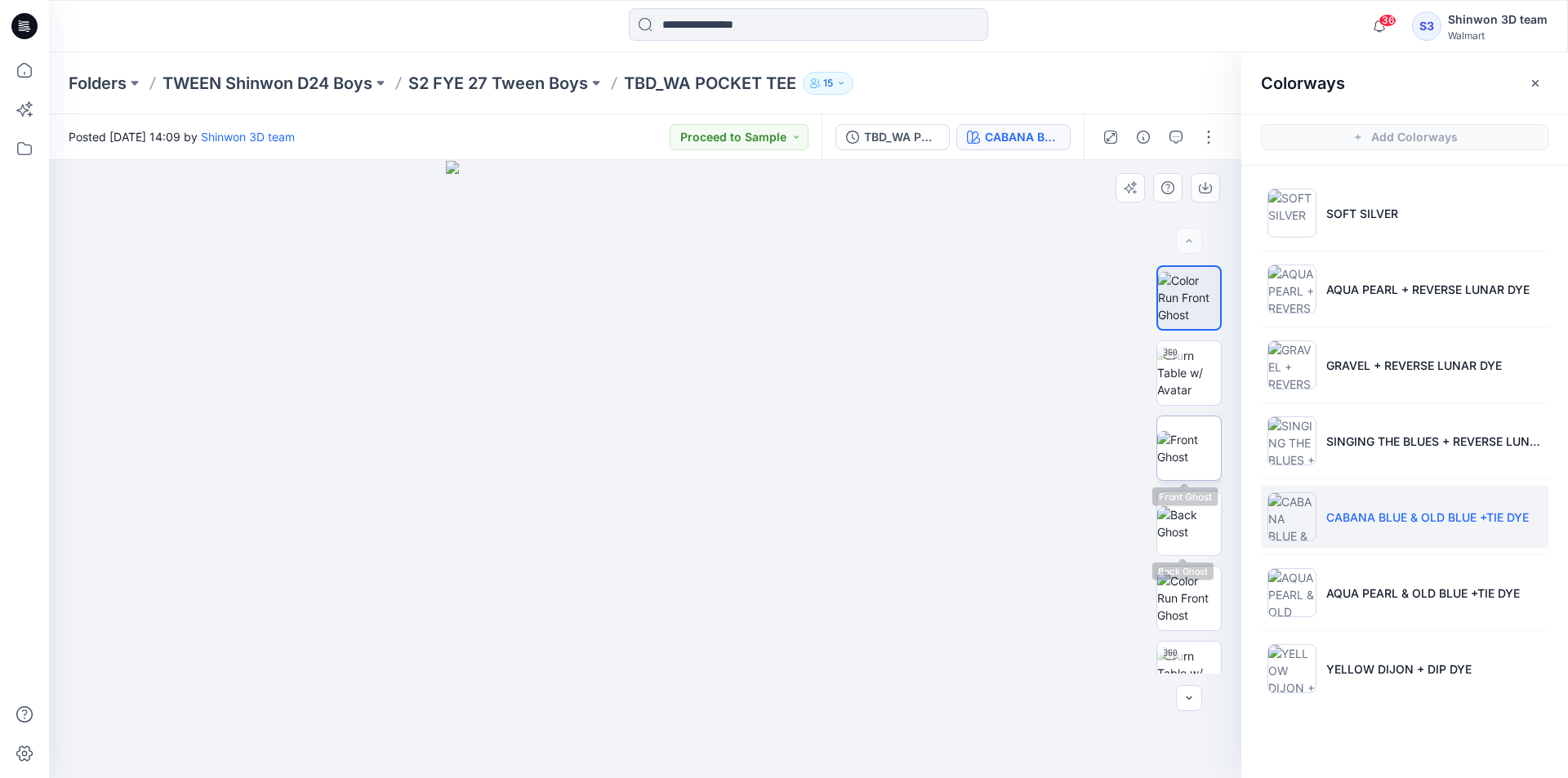
click at [1187, 454] on img at bounding box center [1189, 448] width 63 height 34
click at [1190, 515] on img at bounding box center [1189, 524] width 63 height 34
click at [1198, 451] on img at bounding box center [1189, 448] width 63 height 34
click at [1193, 509] on img at bounding box center [1189, 524] width 63 height 34
click at [1201, 466] on img at bounding box center [1189, 448] width 63 height 34
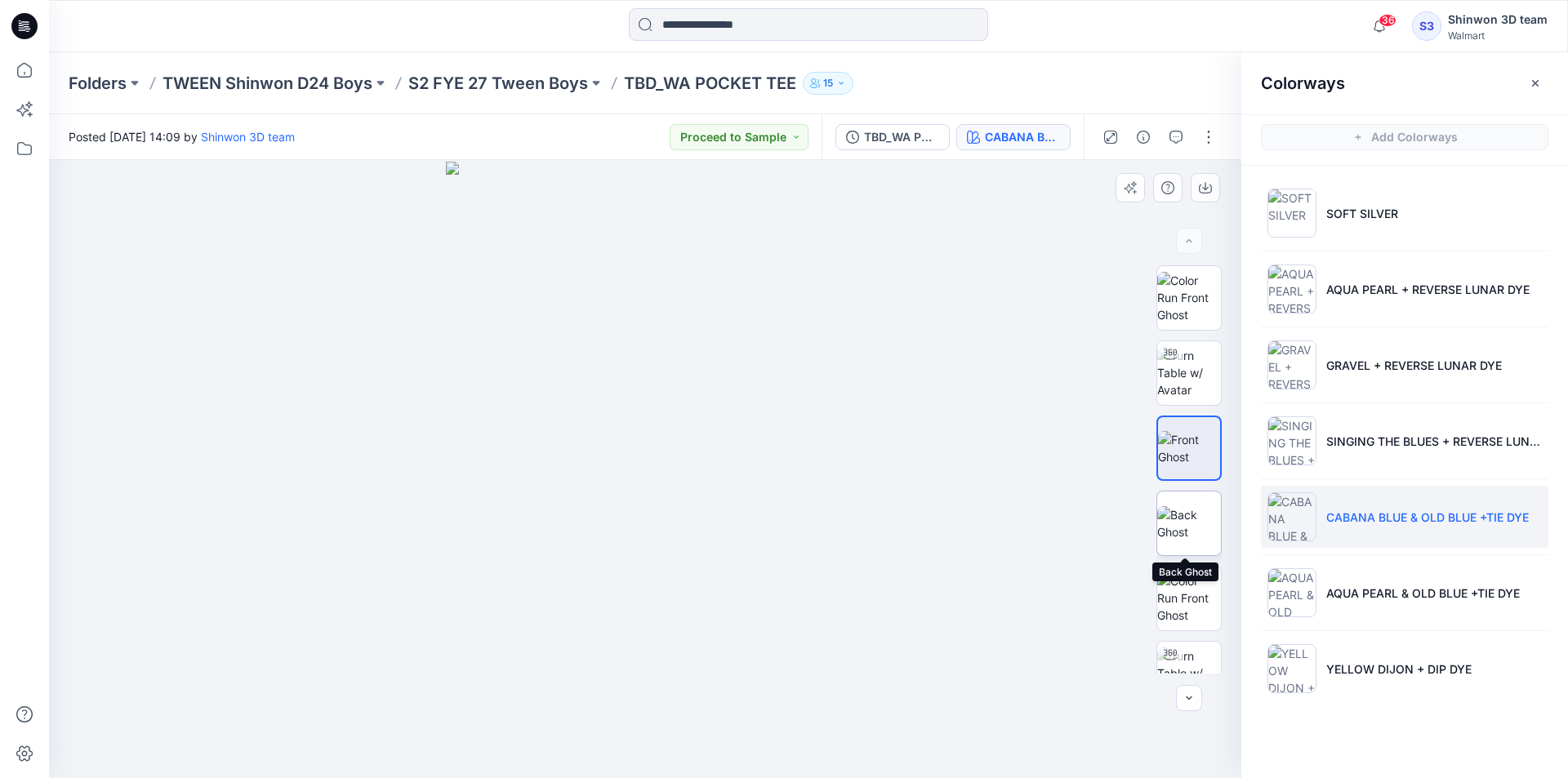
click at [1201, 511] on img at bounding box center [1189, 524] width 63 height 34
